Goal: Information Seeking & Learning: Learn about a topic

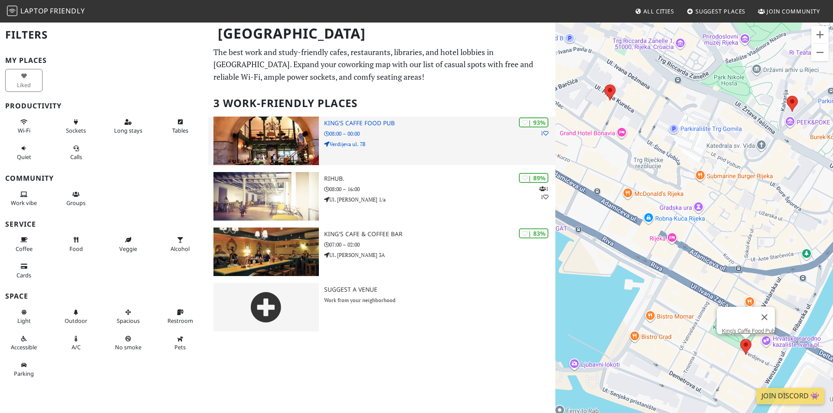
click at [292, 155] on img at bounding box center [265, 141] width 105 height 49
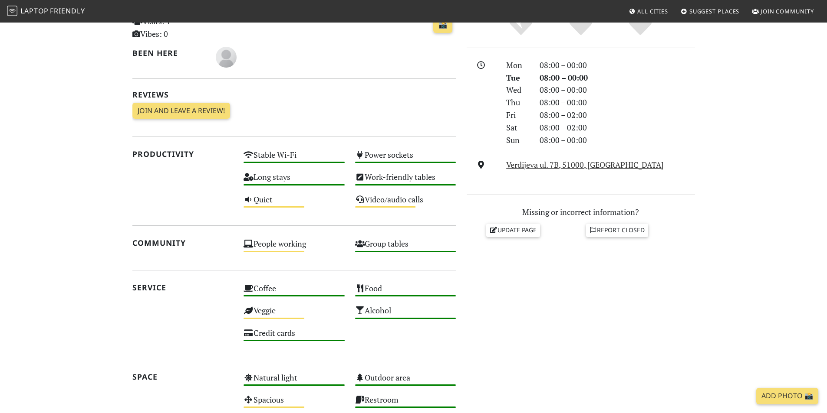
scroll to position [43, 0]
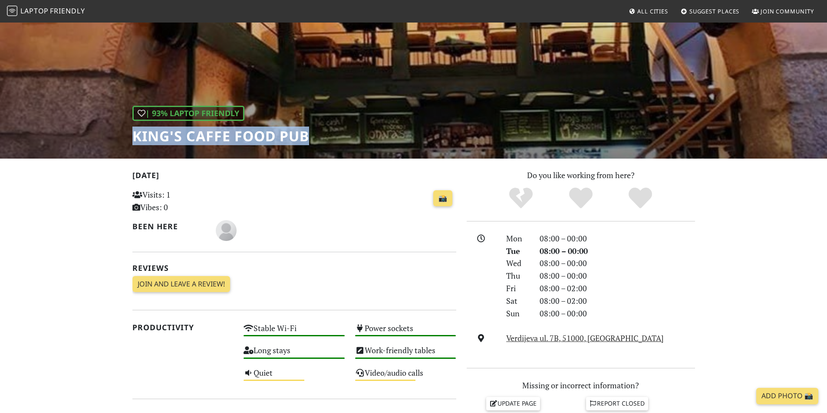
drag, startPoint x: 133, startPoint y: 138, endPoint x: 305, endPoint y: 146, distance: 172.4
click at [305, 146] on div "| 93% Laptop Friendly King's Caffe Food Pub" at bounding box center [413, 68] width 827 height 180
click at [136, 133] on h1 "King's Caffe Food Pub" at bounding box center [220, 136] width 177 height 16
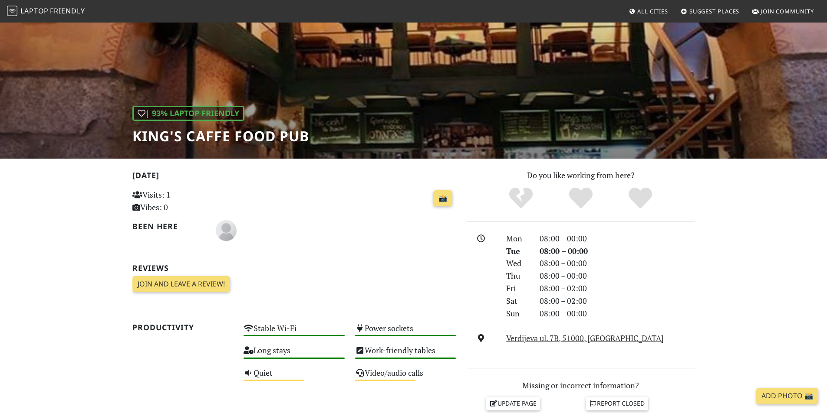
click at [136, 135] on h1 "King's Caffe Food Pub" at bounding box center [220, 136] width 177 height 16
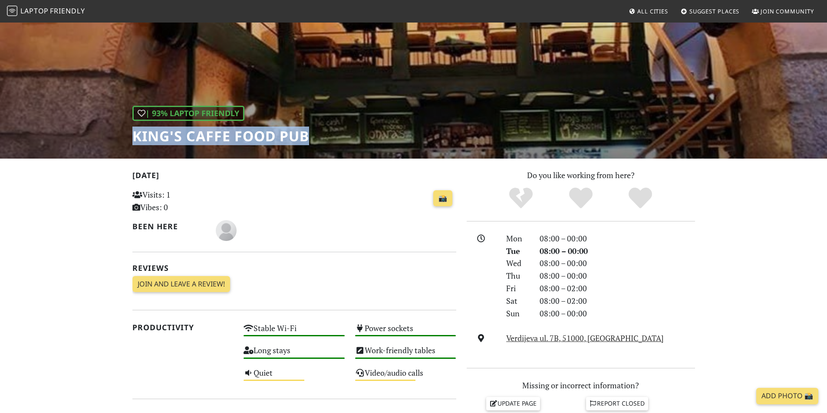
drag, startPoint x: 135, startPoint y: 135, endPoint x: 323, endPoint y: 127, distance: 188.9
click at [323, 127] on div "| 93% Laptop Friendly King's Caffe Food Pub" at bounding box center [413, 68] width 827 height 180
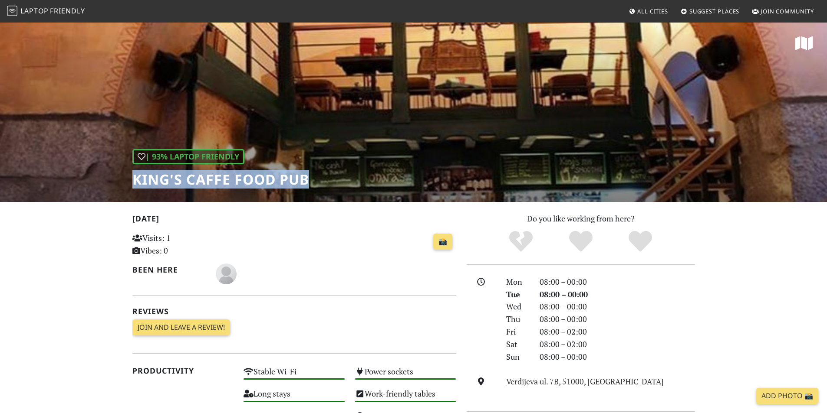
click at [23, 8] on span "Laptop" at bounding box center [34, 11] width 28 height 10
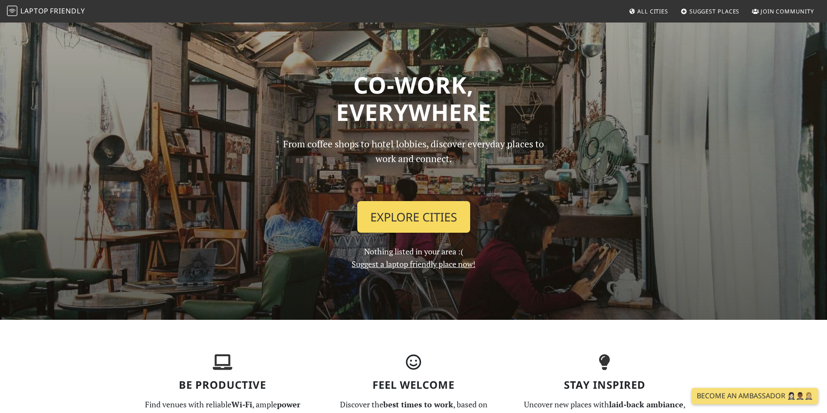
click at [416, 221] on link "Explore Cities" at bounding box center [413, 217] width 113 height 32
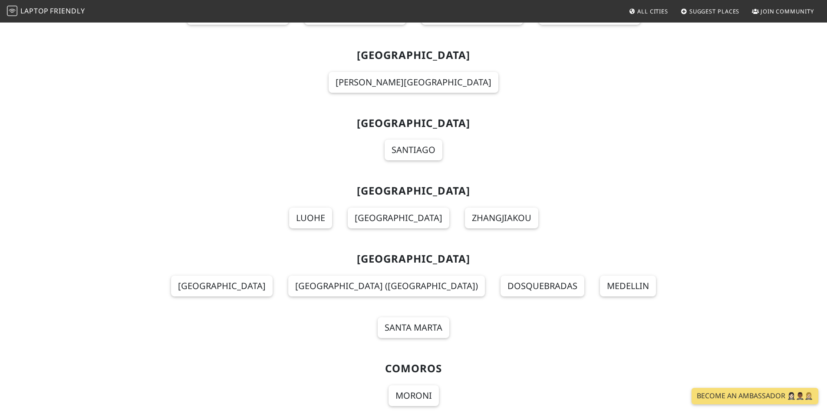
scroll to position [1649, 0]
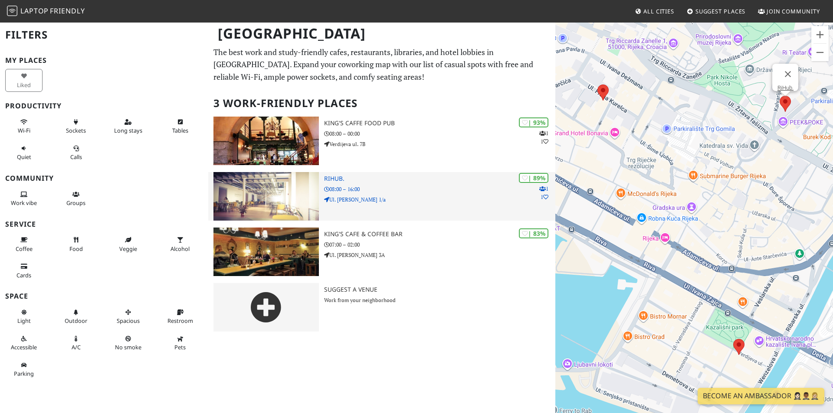
click at [300, 184] on img at bounding box center [265, 196] width 105 height 49
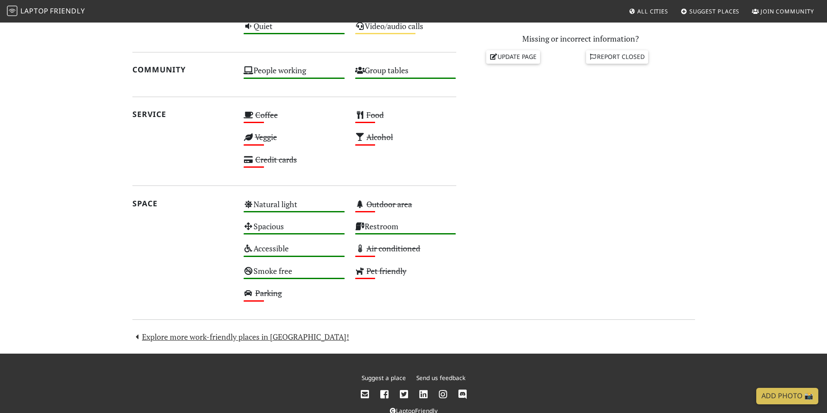
scroll to position [413, 0]
